Goal: Information Seeking & Learning: Learn about a topic

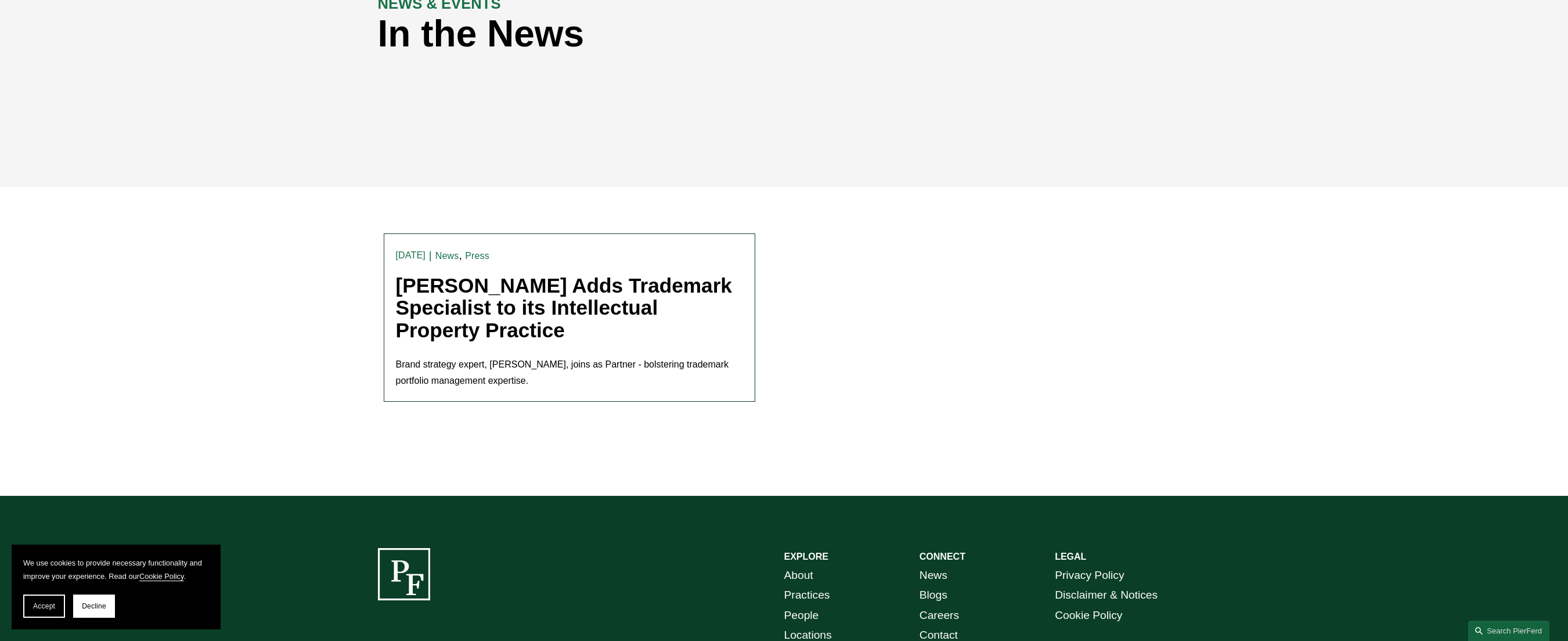
scroll to position [254, 0]
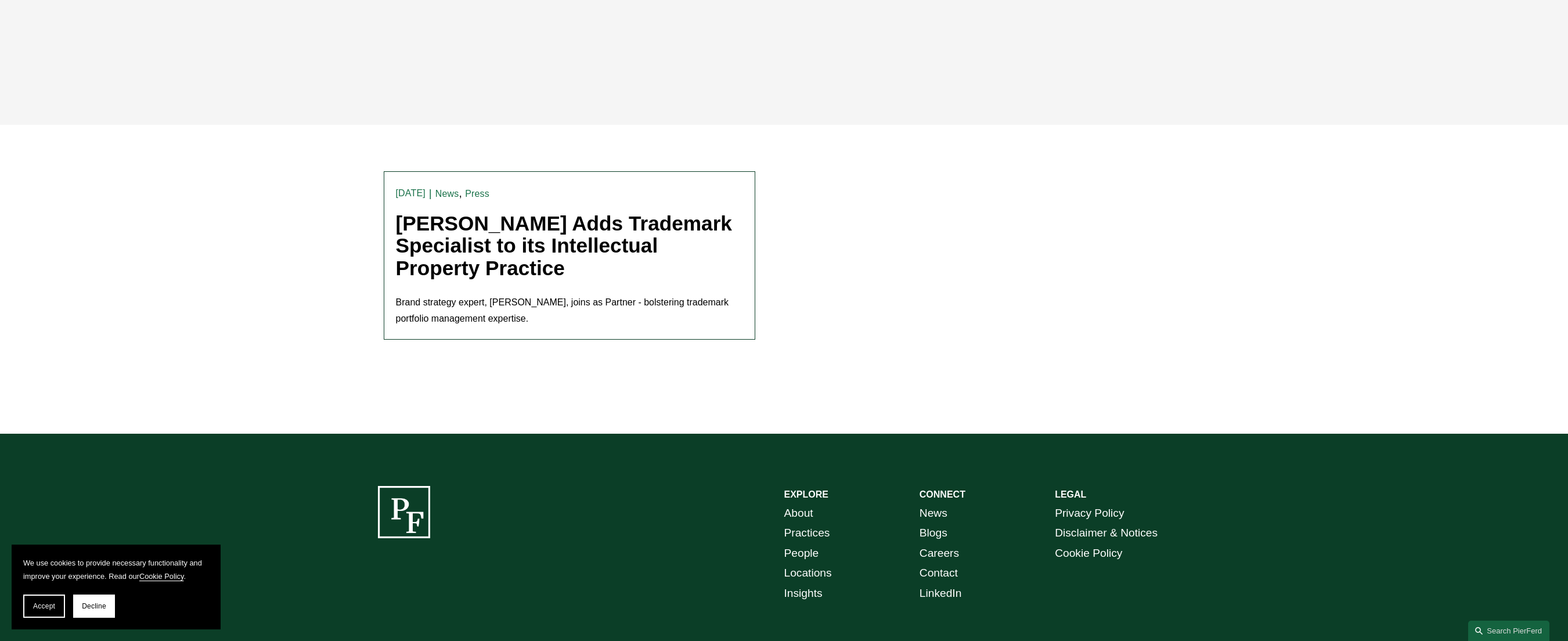
click at [502, 306] on p "Brand strategy expert, Christine Baker, joins as Partner - bolstering trademark…" at bounding box center [570, 311] width 347 height 34
click at [495, 245] on link "[PERSON_NAME] Adds Trademark Specialist to its Intellectual Property Practice" at bounding box center [564, 245] width 336 height 67
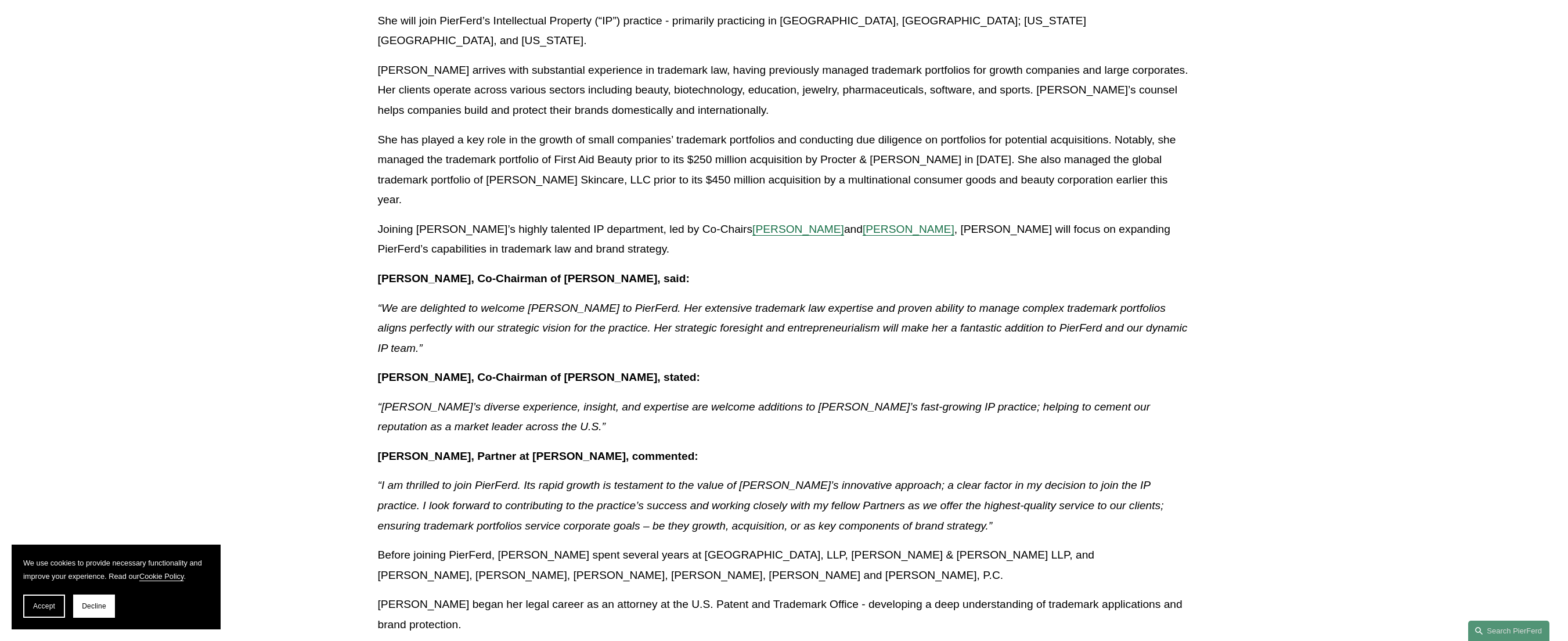
scroll to position [29, 0]
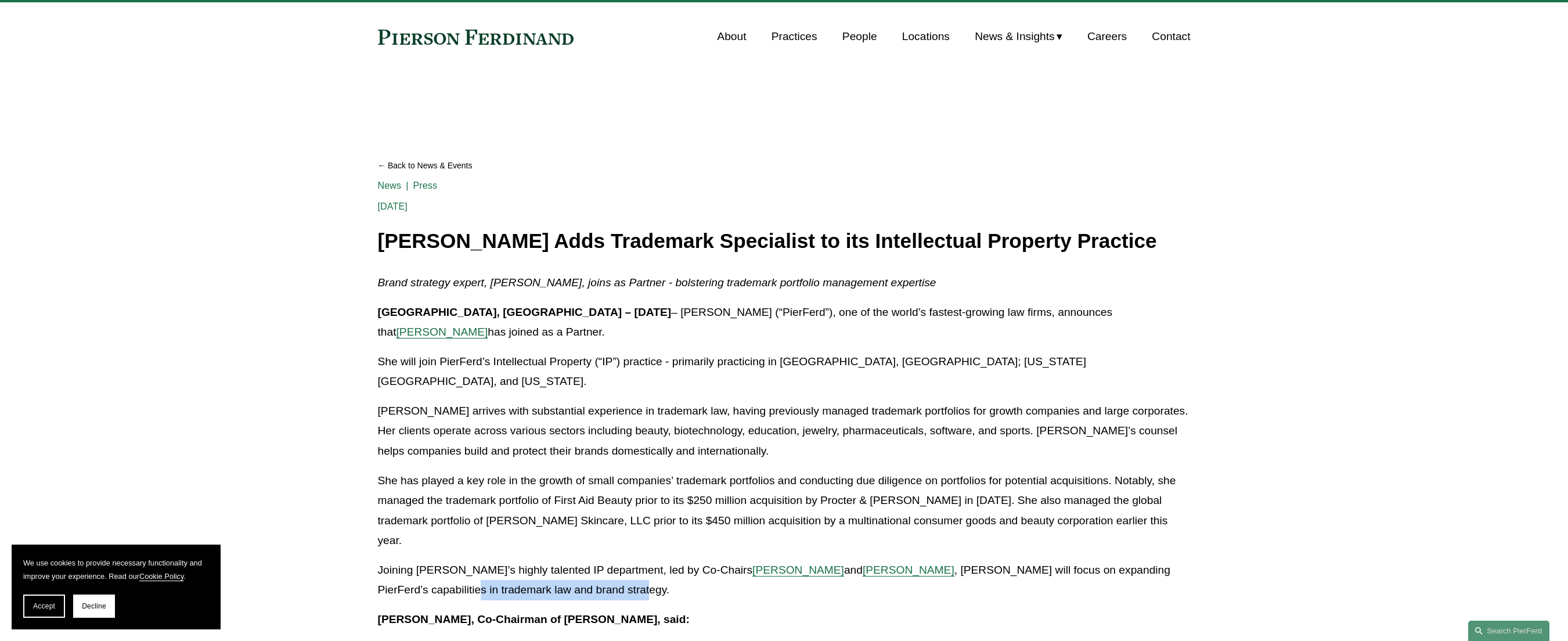
drag, startPoint x: 444, startPoint y: 546, endPoint x: 668, endPoint y: 548, distance: 224.0
click at [668, 560] on p "Joining PierFerd’s highly talented IP department, led by Co-Chairs Christopher …" at bounding box center [784, 580] width 813 height 40
click at [670, 560] on p "Joining PierFerd’s highly talented IP department, led by Co-Chairs Christopher …" at bounding box center [784, 580] width 813 height 40
click at [857, 40] on link "People" at bounding box center [859, 37] width 35 height 22
